Goal: Go to known website: Access a specific website the user already knows

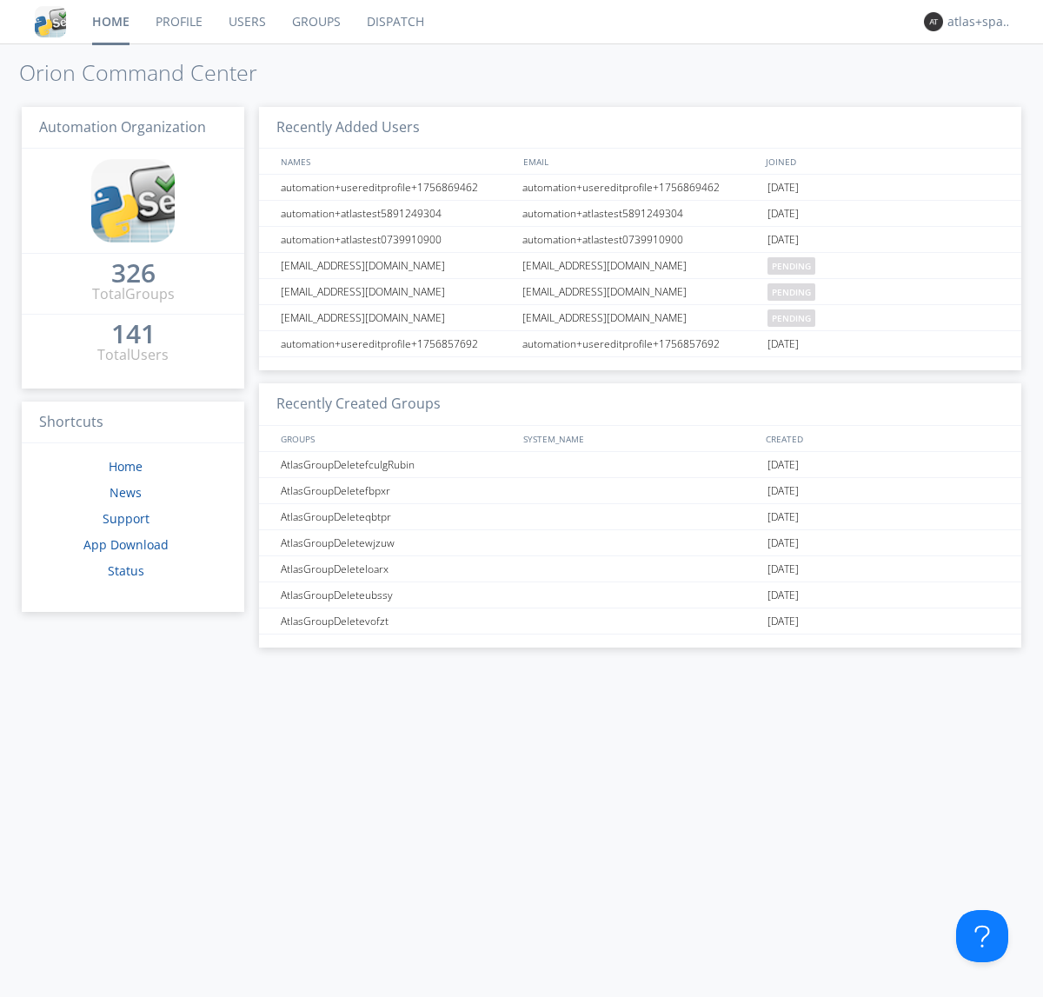
click at [394, 22] on link "Dispatch" at bounding box center [395, 21] width 83 height 43
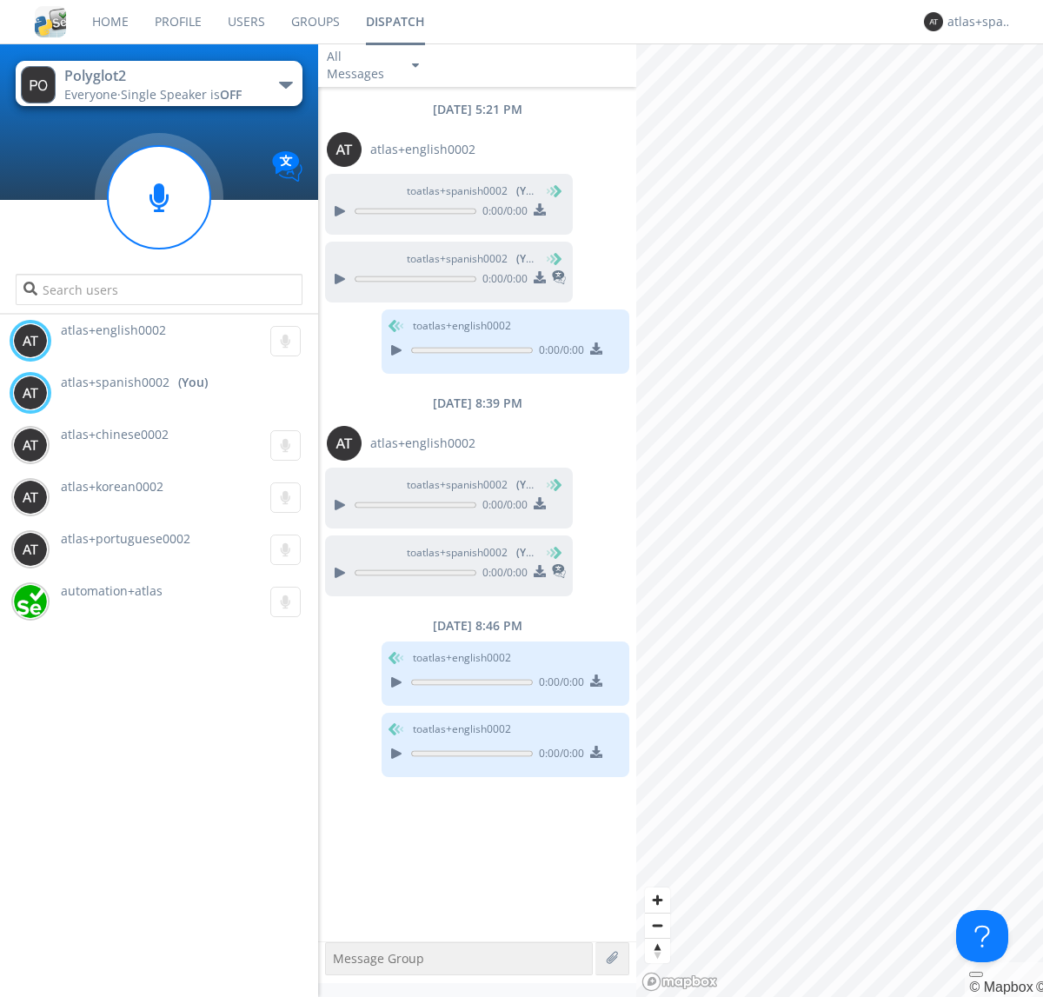
click at [285, 84] on div "button" at bounding box center [286, 85] width 14 height 7
click at [0, 0] on span "Polyglot3" at bounding box center [0, 0] width 0 height 0
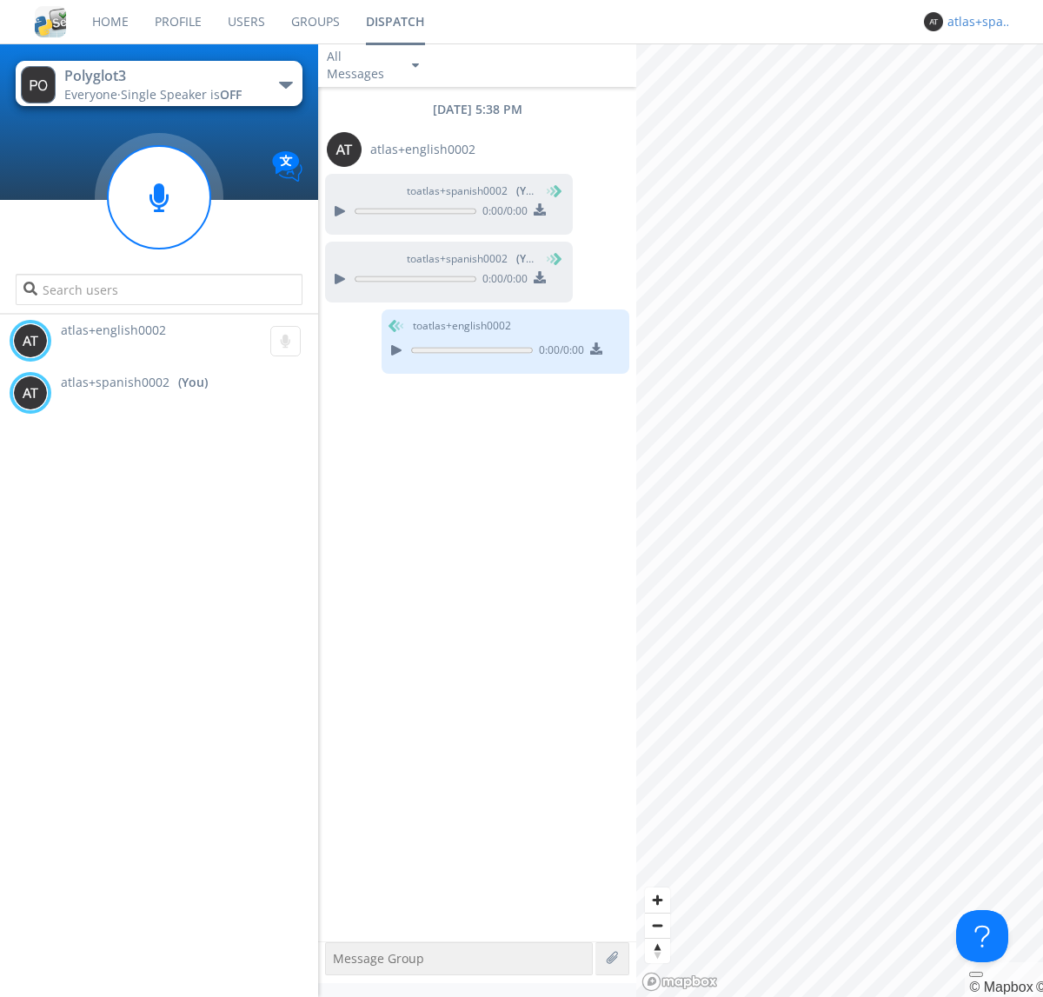
click at [975, 22] on div "atlas+spanish0002" at bounding box center [979, 21] width 65 height 17
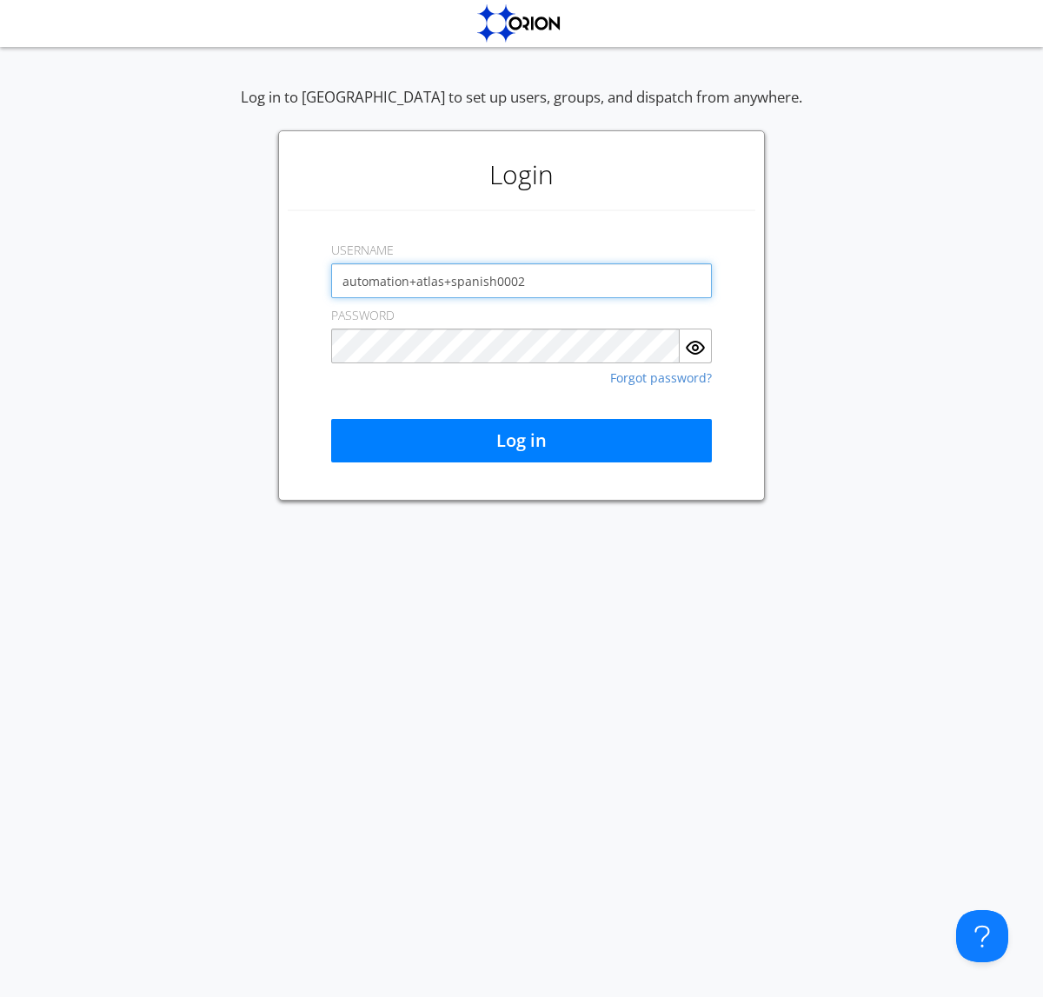
type input "automation+atlas+spanish0002"
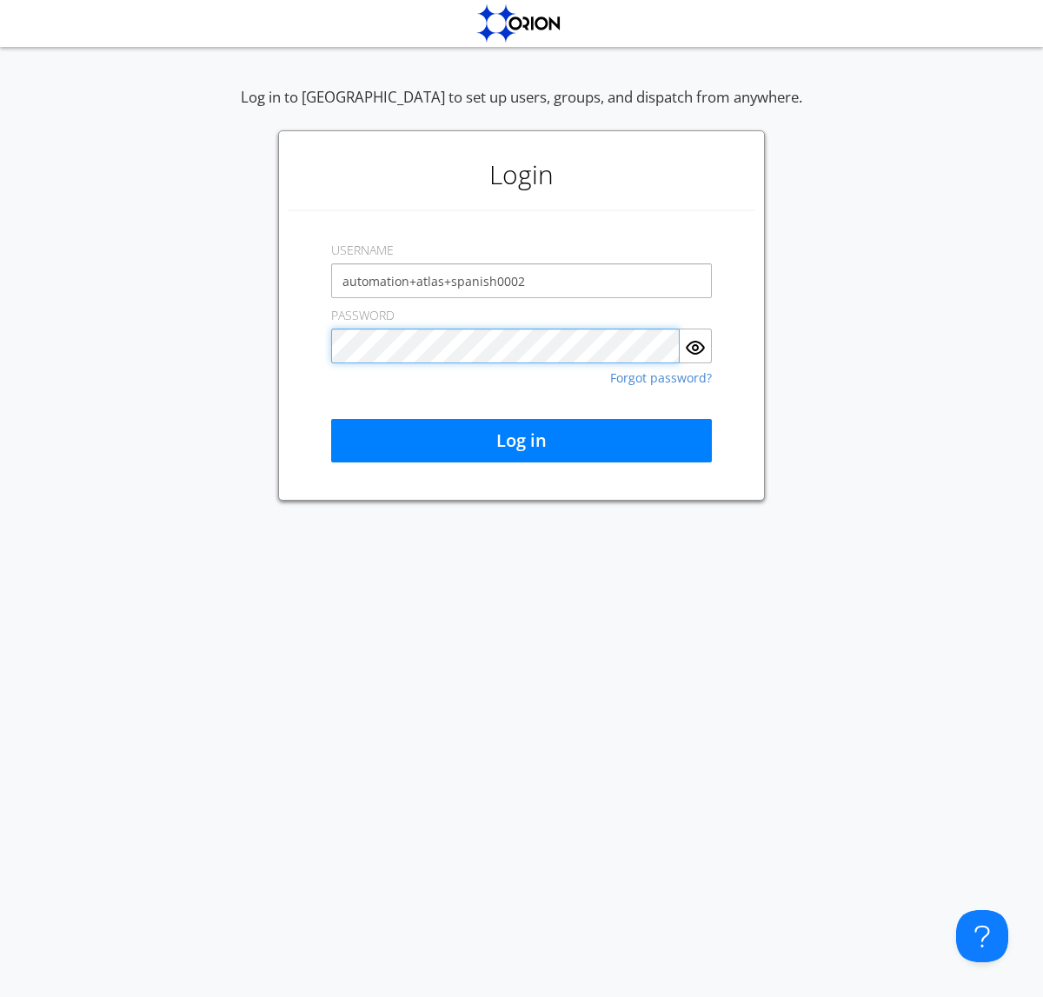
click at [521, 441] on button "Log in" at bounding box center [521, 440] width 381 height 43
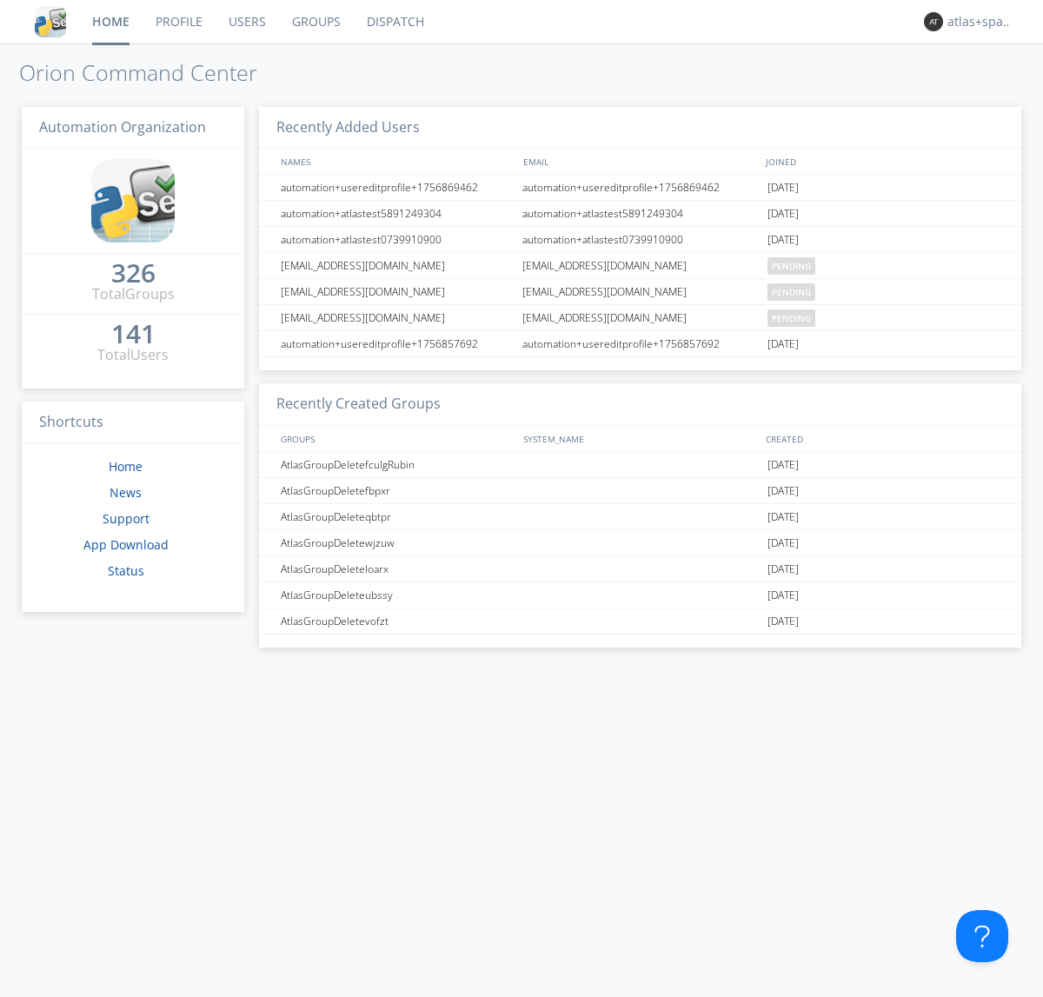
click at [394, 22] on link "Dispatch" at bounding box center [395, 21] width 83 height 43
